Goal: Transaction & Acquisition: Purchase product/service

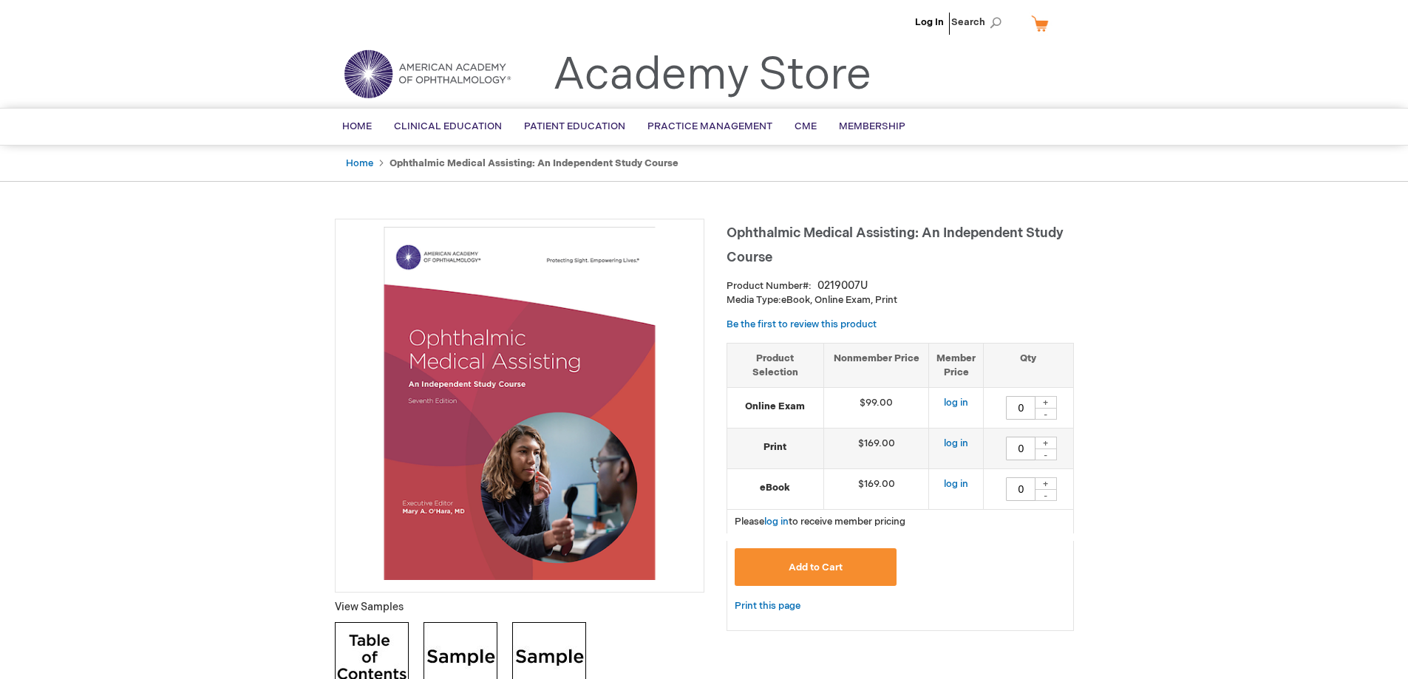
click at [1051, 400] on div "+" at bounding box center [1046, 402] width 22 height 13
type input "3"
click at [859, 567] on button "Add to Cart" at bounding box center [816, 568] width 163 height 38
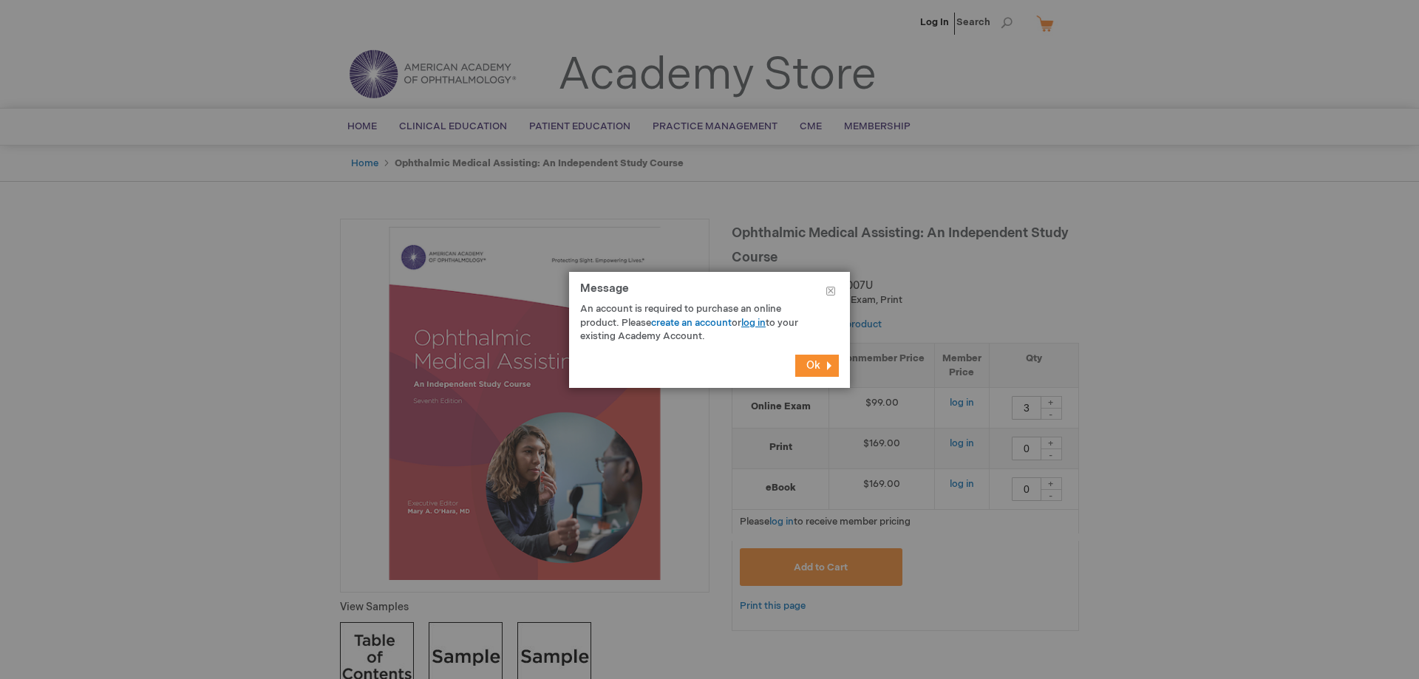
click at [764, 326] on link "log in" at bounding box center [754, 323] width 24 height 12
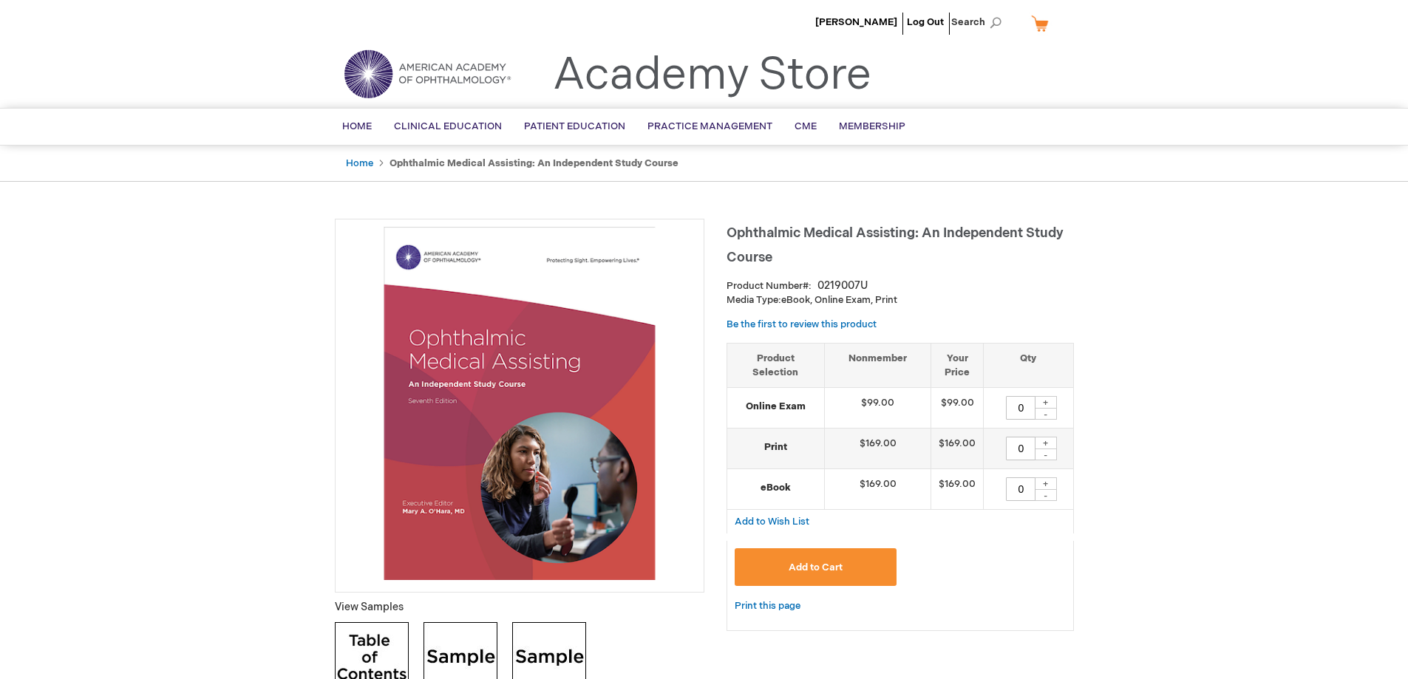
click at [1048, 404] on div "+" at bounding box center [1046, 402] width 22 height 13
type input "3"
click at [852, 567] on button "Add to Cart" at bounding box center [816, 568] width 163 height 38
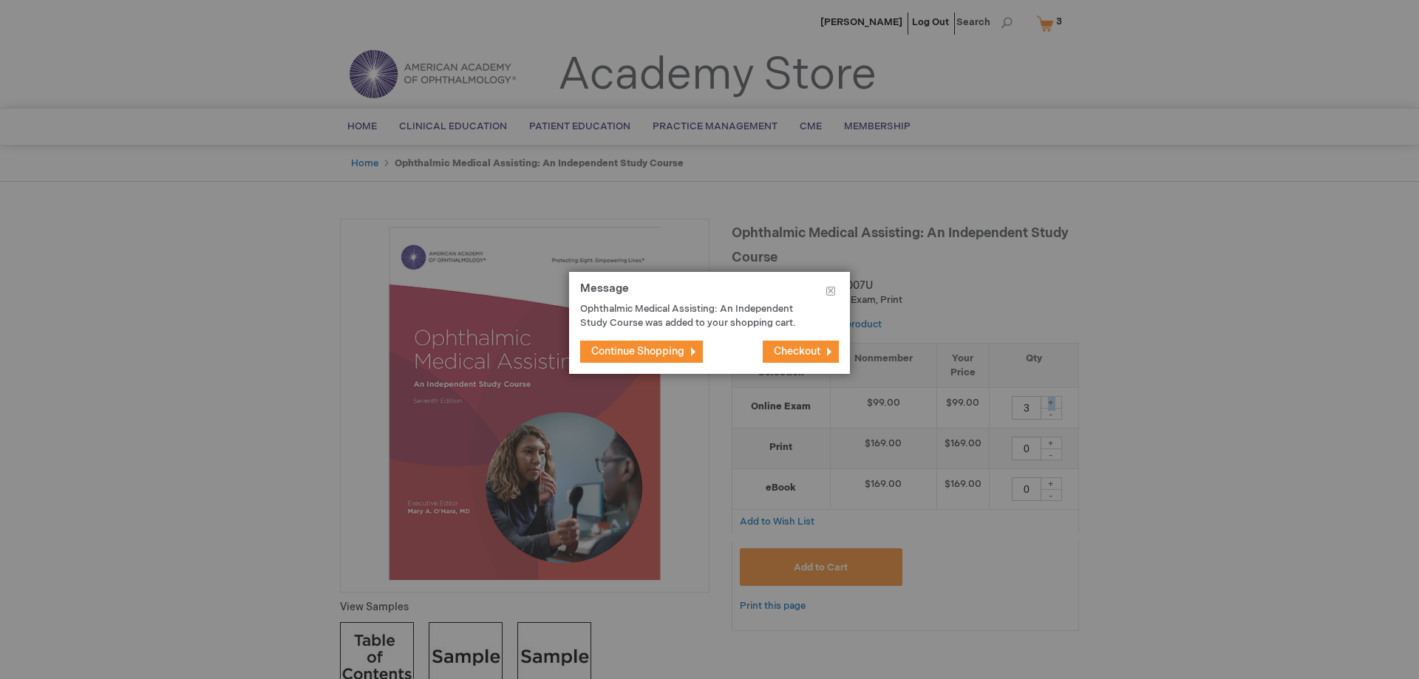
click at [788, 354] on span "Checkout" at bounding box center [797, 351] width 47 height 13
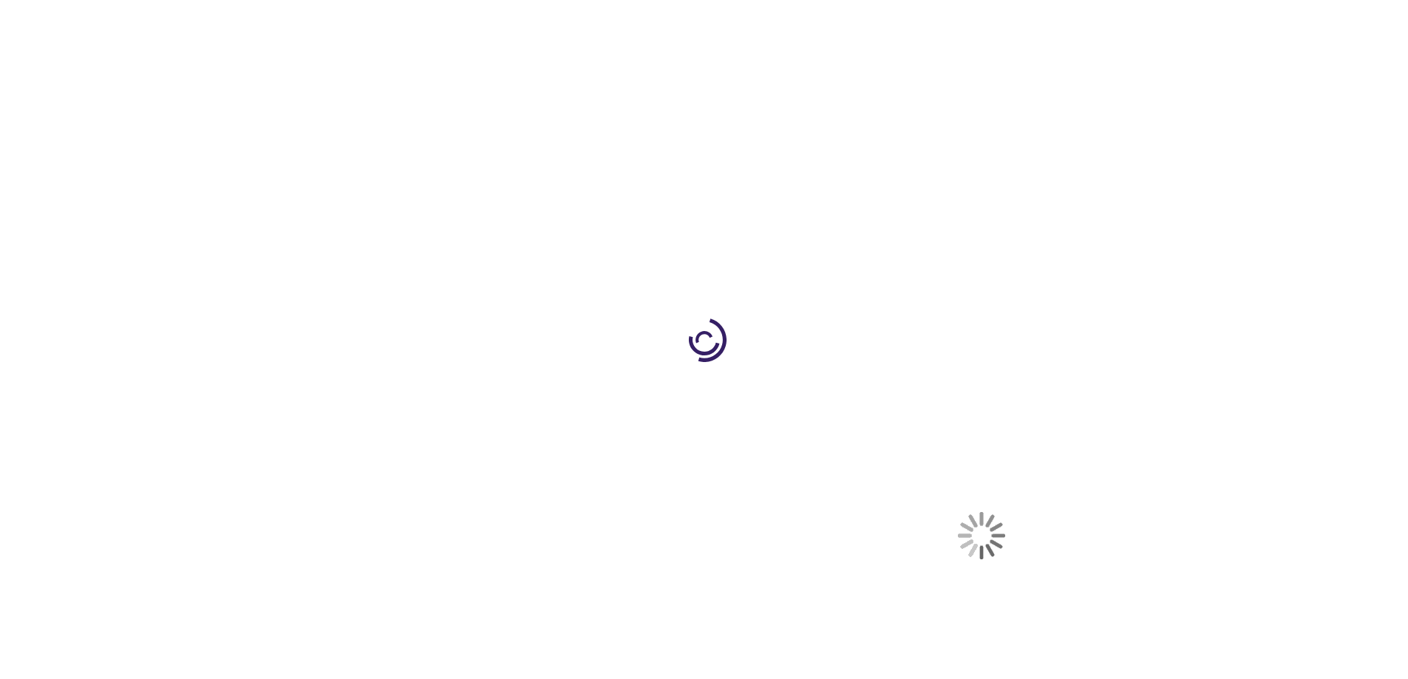
select select "US"
select select "18"
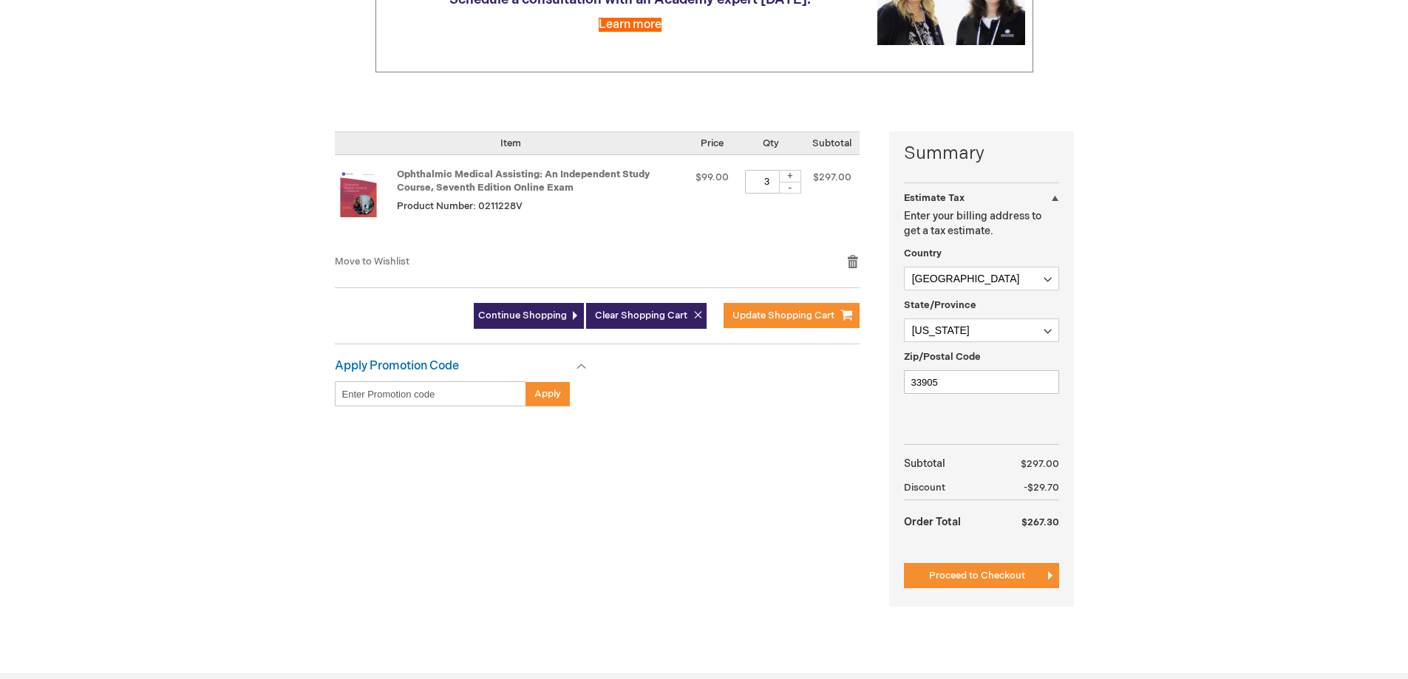
scroll to position [296, 0]
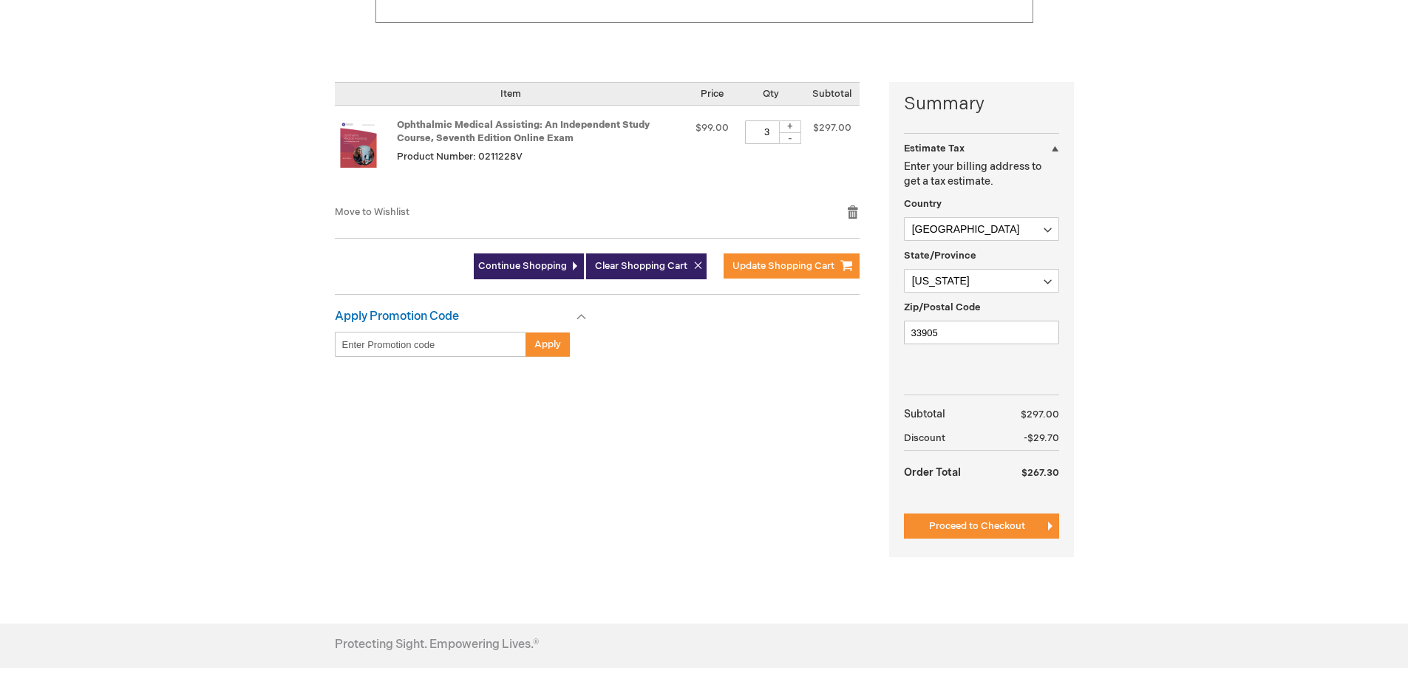
click at [1044, 529] on button "Proceed to Checkout" at bounding box center [981, 526] width 155 height 25
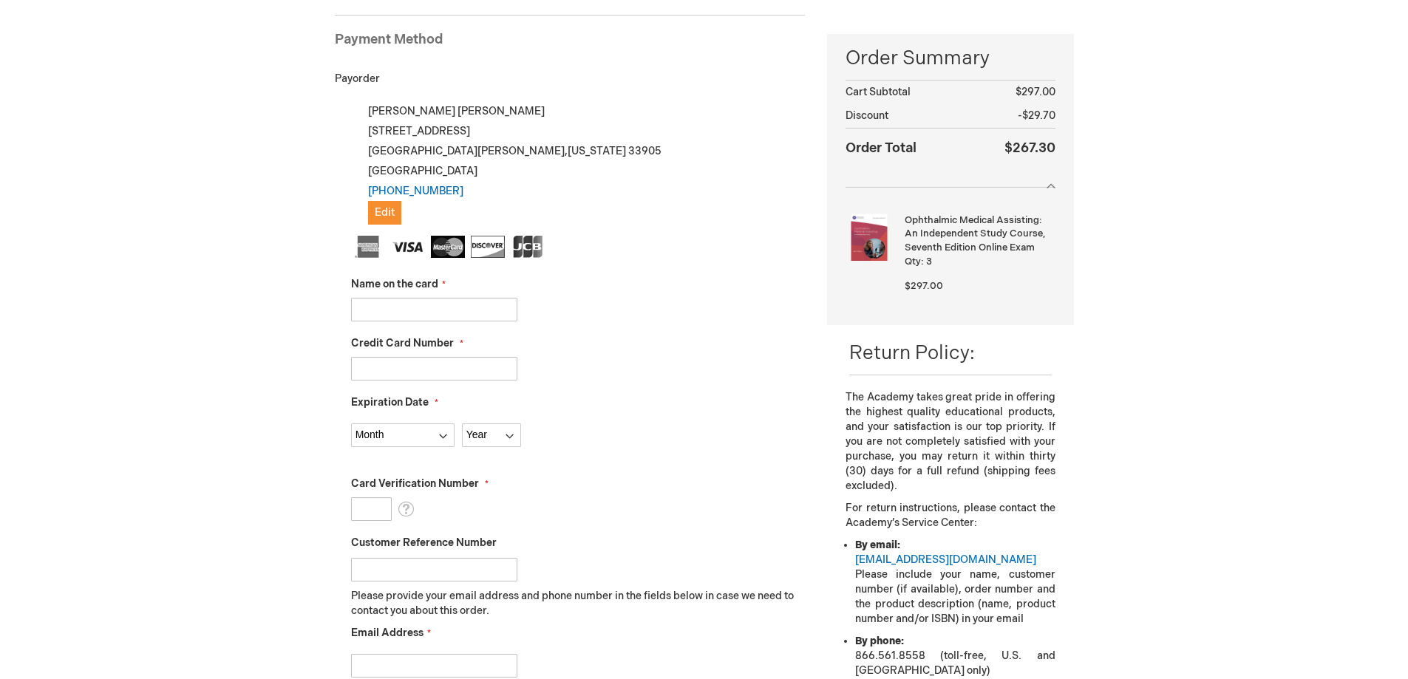
click at [501, 295] on div "Name on the card" at bounding box center [578, 299] width 455 height 44
click at [497, 311] on input "Name on the card" at bounding box center [434, 310] width 166 height 24
type input "Mark King"
type input "371553385655021"
click at [387, 434] on select "Month 01 - January 02 - February 03 - March 04 - April 05 - May 06 - June 07 - …" at bounding box center [403, 436] width 104 height 24
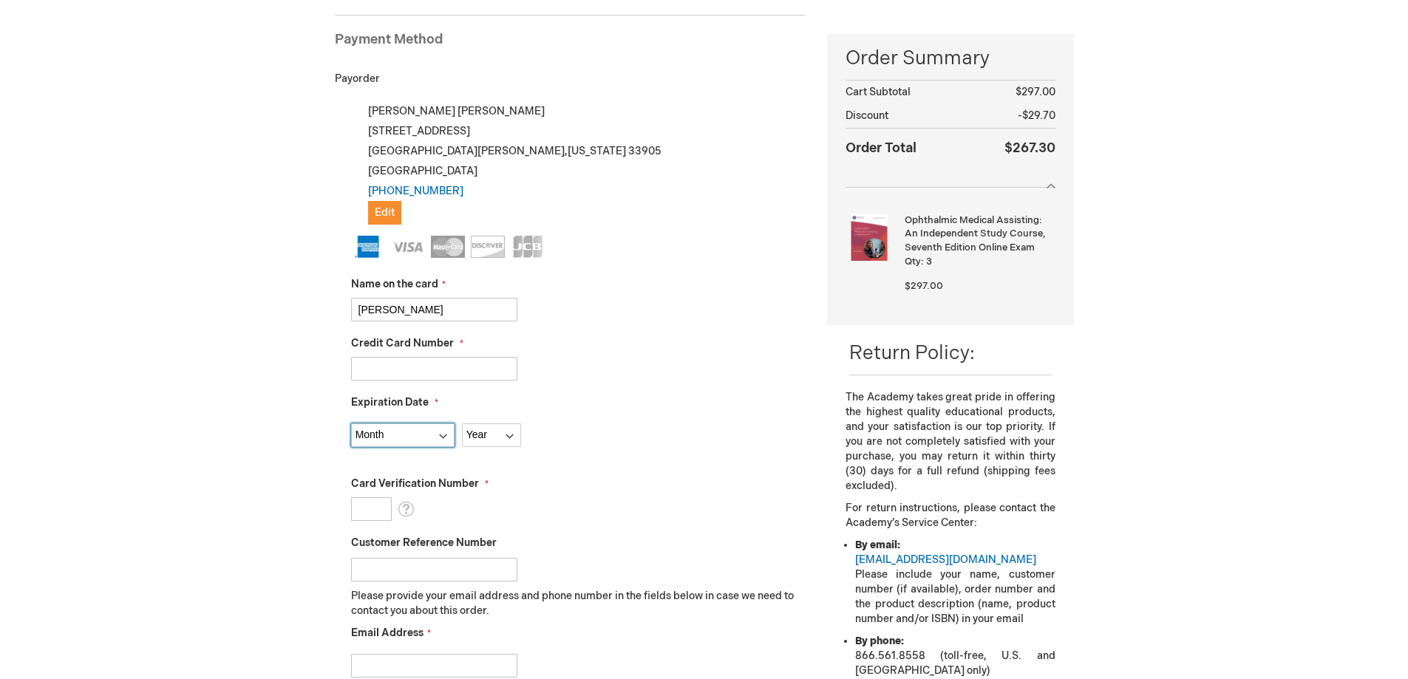
select select "7"
click at [351, 424] on select "Month 01 - January 02 - February 03 - March 04 - April 05 - May 06 - June 07 - …" at bounding box center [403, 436] width 104 height 24
click at [481, 424] on select "Year 2025 2026 2027 2028 2029 2030 2031 2032 2033 2034 2035" at bounding box center [491, 436] width 59 height 24
select select "2027"
click at [462, 424] on select "Year 2025 2026 2027 2028 2029 2030 2031 2032 2033 2034 2035" at bounding box center [491, 436] width 59 height 24
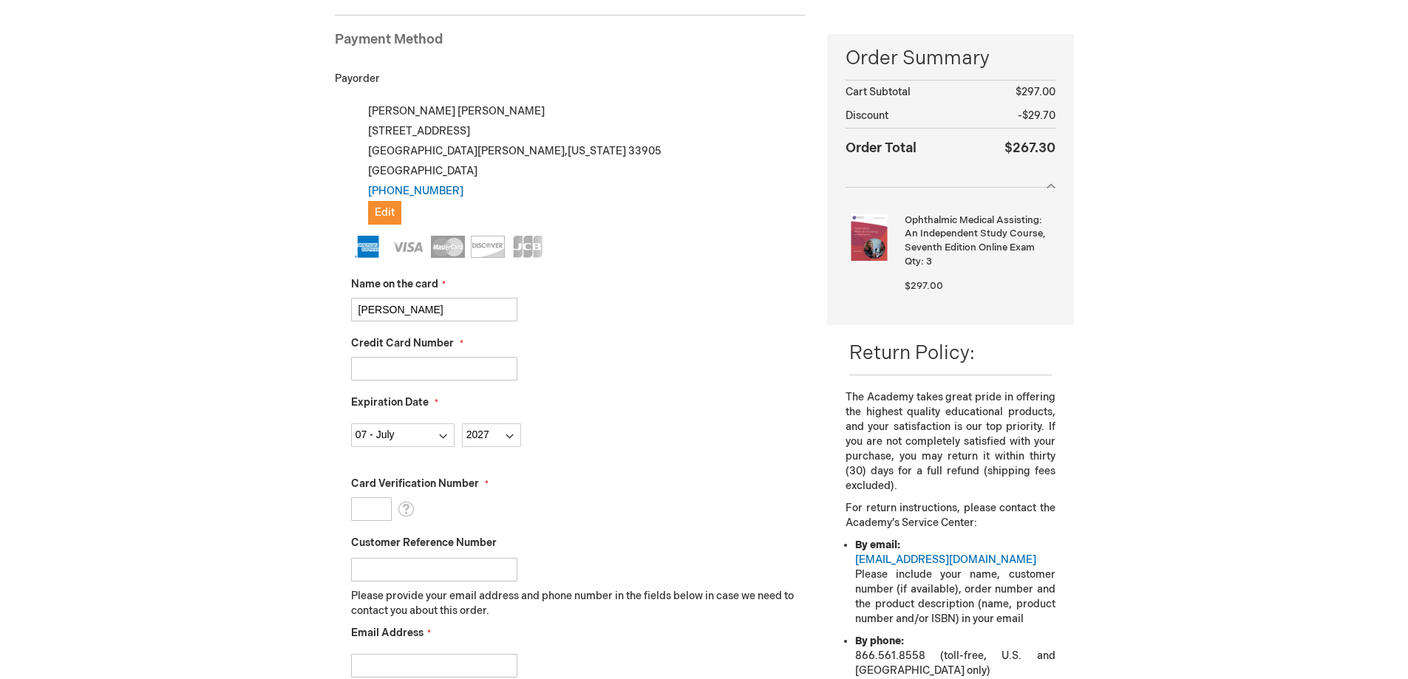
click at [373, 511] on input "Card Verification Number" at bounding box center [371, 510] width 41 height 24
type input "1145"
click at [713, 448] on fieldset "Name on the card Mark King Credit Card Number 371553385655021 Expiration Date M…" at bounding box center [578, 497] width 455 height 523
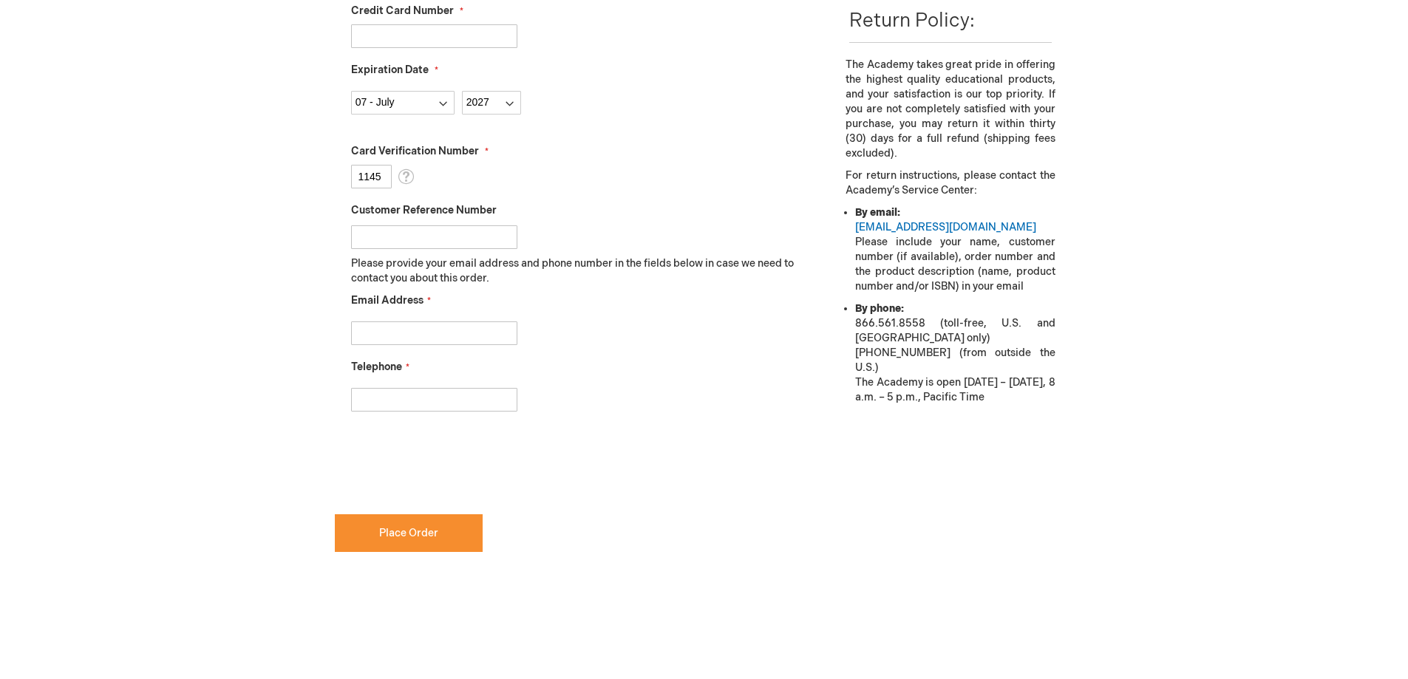
scroll to position [572, 0]
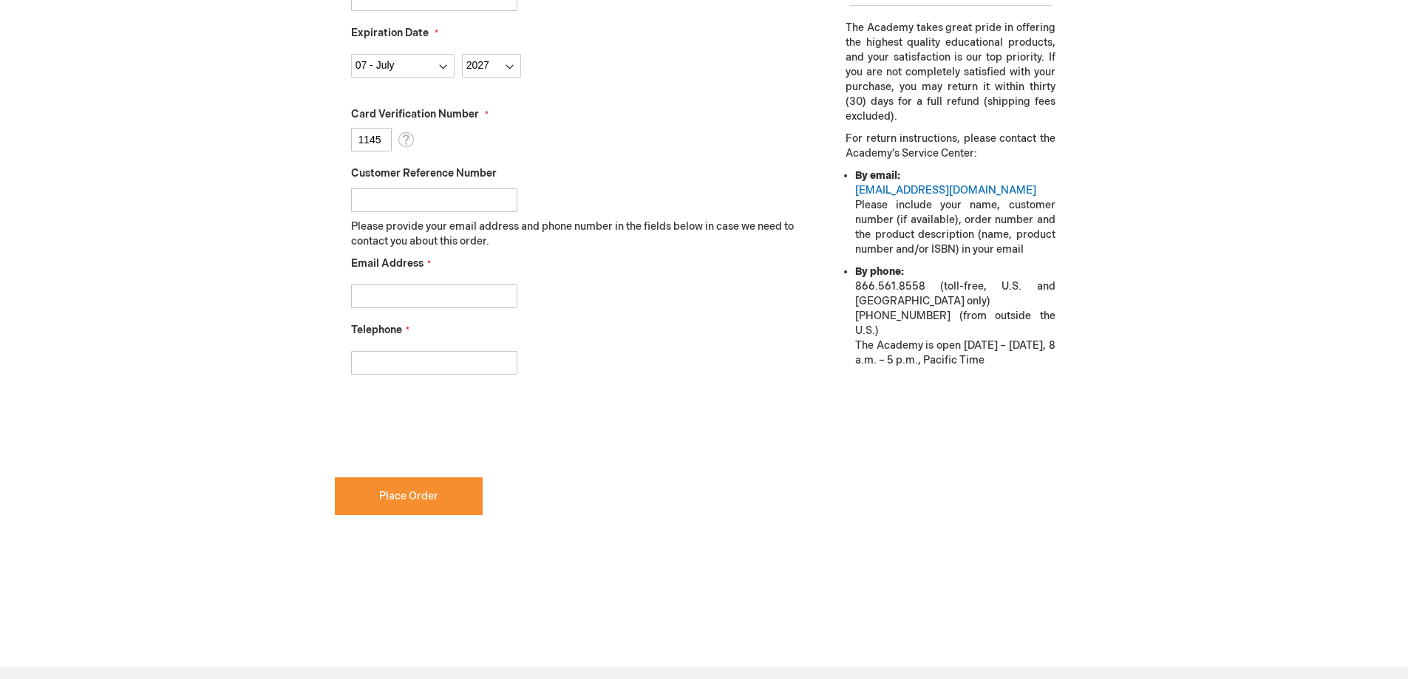
click at [486, 301] on input "Email Address" at bounding box center [434, 297] width 166 height 24
type input "samantha.campbell@tysoneye.com"
click at [454, 360] on input "Telephone" at bounding box center [434, 363] width 166 height 24
type input "2395422020"
checkbox input "true"
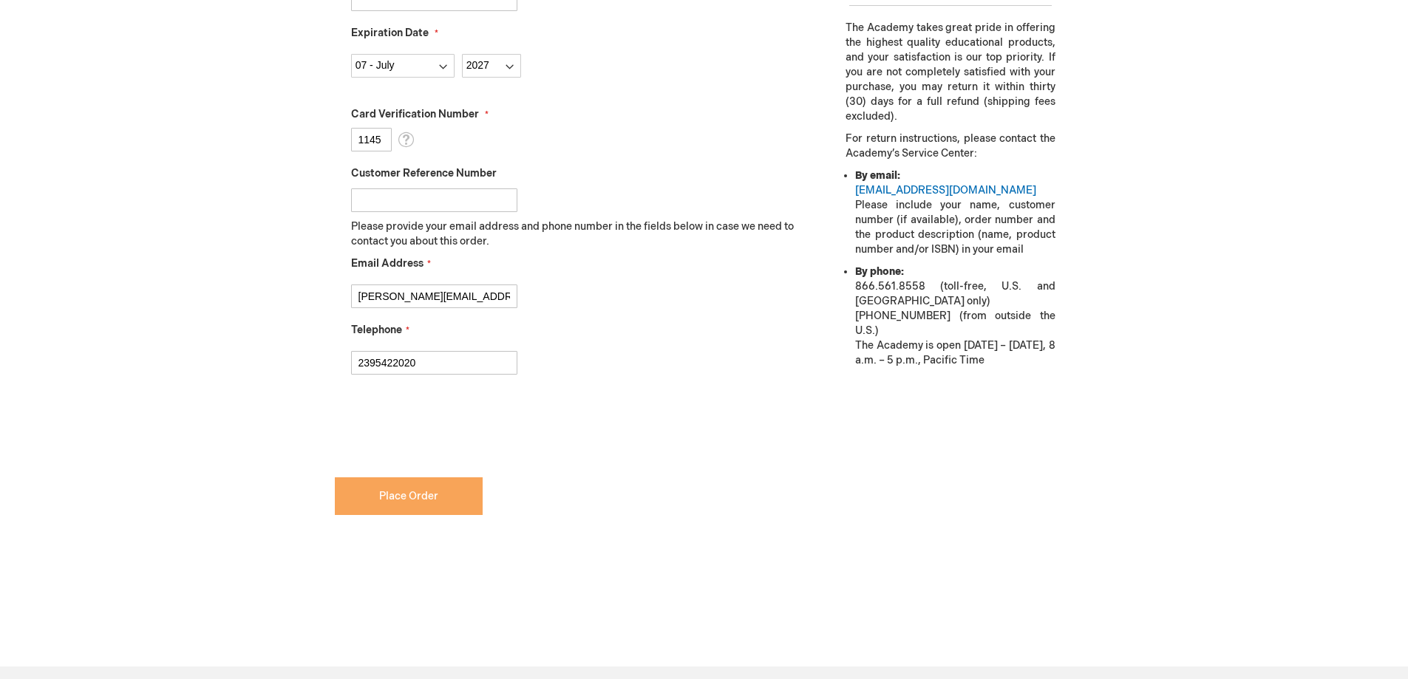
click at [443, 509] on button "Place Order" at bounding box center [409, 497] width 148 height 38
